Goal: Task Accomplishment & Management: Use online tool/utility

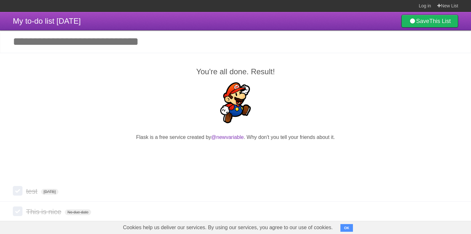
click at [108, 37] on input "Add another task" at bounding box center [235, 41] width 471 height 22
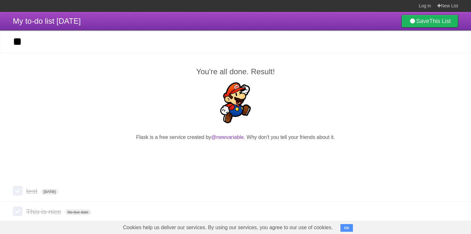
type input "*"
type input "**********"
click input "*********" at bounding box center [0, 0] width 0 height 0
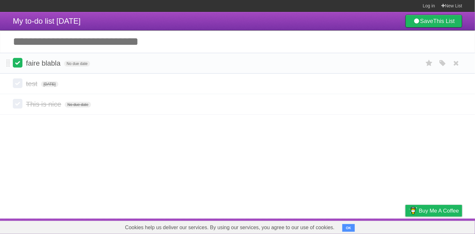
click at [19, 65] on label at bounding box center [18, 63] width 10 height 10
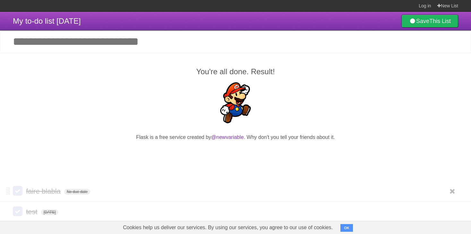
scroll to position [30, 0]
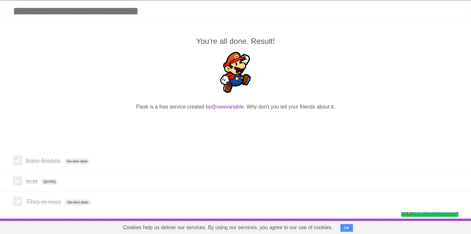
click at [292, 84] on p at bounding box center [235, 73] width 445 height 43
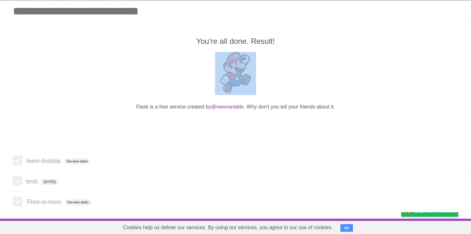
click at [292, 84] on p at bounding box center [235, 73] width 445 height 43
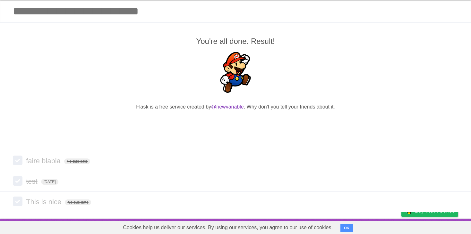
click at [292, 215] on article "My to-do list [DATE] Save This List Add another task ********* You're all done.…" at bounding box center [235, 100] width 471 height 238
drag, startPoint x: 347, startPoint y: 223, endPoint x: 347, endPoint y: 228, distance: 5.4
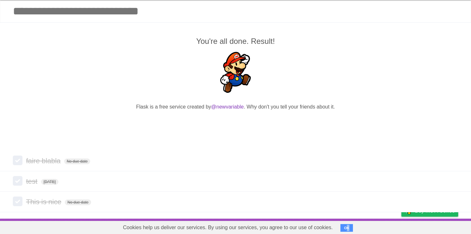
click at [292, 228] on span "OK" at bounding box center [347, 227] width 14 height 13
click at [292, 228] on button "OK" at bounding box center [346, 228] width 13 height 8
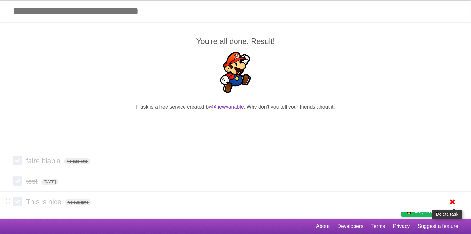
click at [292, 204] on icon at bounding box center [451, 202] width 9 height 11
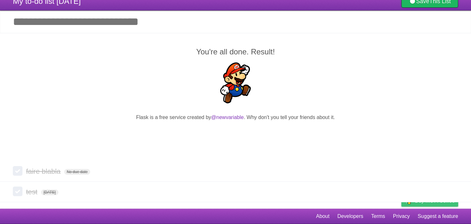
scroll to position [20, 0]
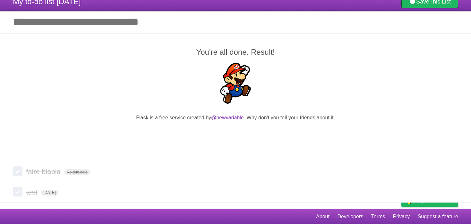
click at [292, 85] on p at bounding box center [235, 84] width 445 height 43
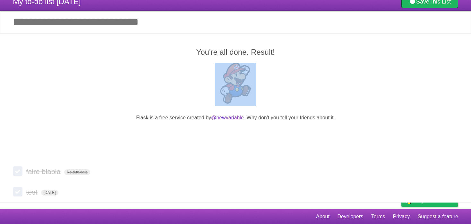
click at [292, 85] on p at bounding box center [235, 84] width 445 height 43
click at [292, 173] on icon at bounding box center [451, 172] width 9 height 11
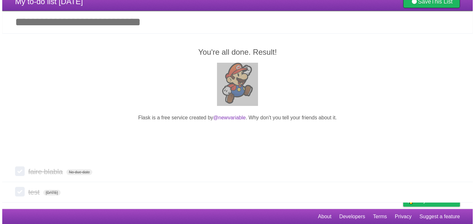
scroll to position [0, 0]
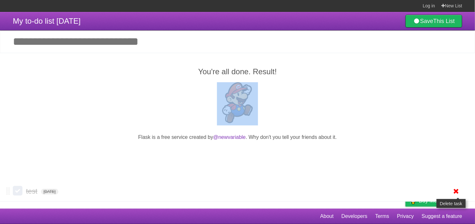
click at [292, 193] on icon at bounding box center [456, 191] width 9 height 11
